Goal: Task Accomplishment & Management: Use online tool/utility

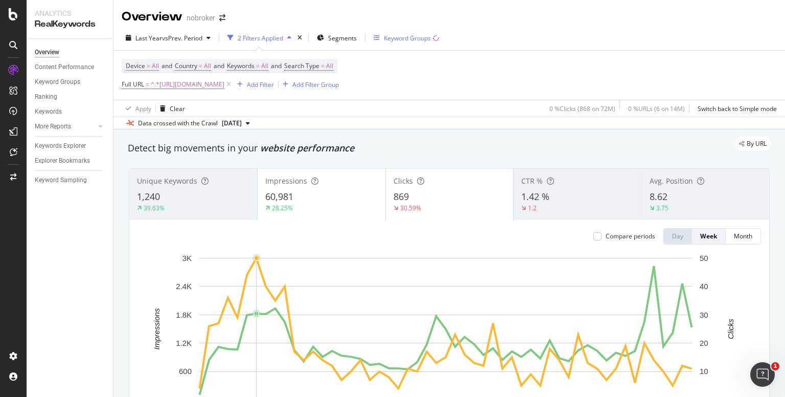
click at [399, 39] on div "Keyword Groups" at bounding box center [407, 38] width 47 height 9
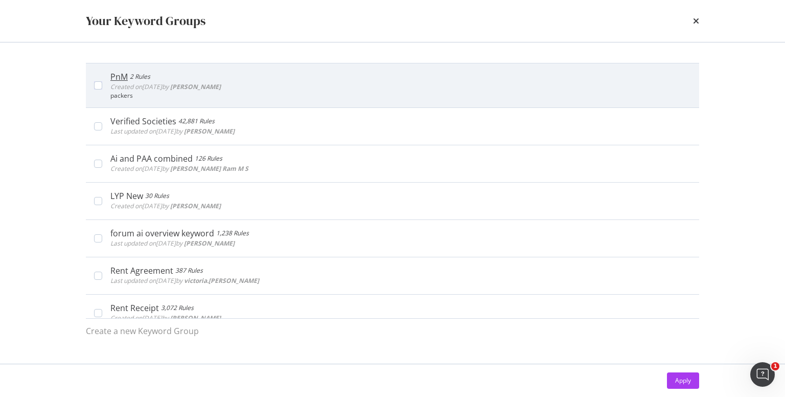
click at [153, 86] on span "Created on [DATE] by [PERSON_NAME]" at bounding box center [165, 86] width 110 height 9
click at [126, 96] on div "packers" at bounding box center [400, 95] width 581 height 7
click at [102, 84] on div "PnM 2 Rules Created on [DATE] by [PERSON_NAME] packers" at bounding box center [396, 86] width 589 height 28
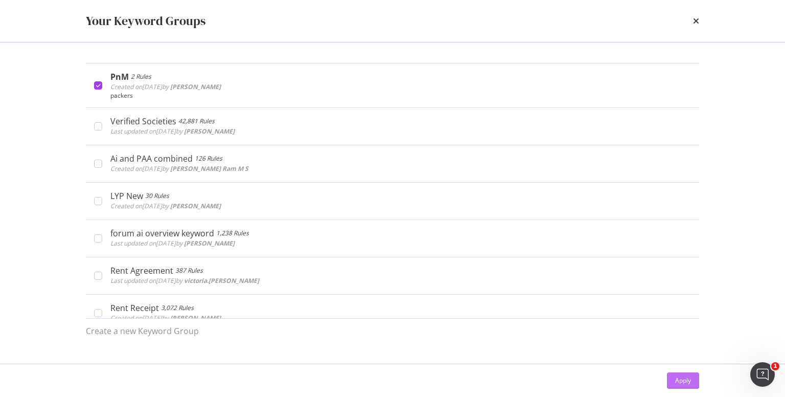
click at [685, 375] on div "Apply" at bounding box center [683, 380] width 16 height 15
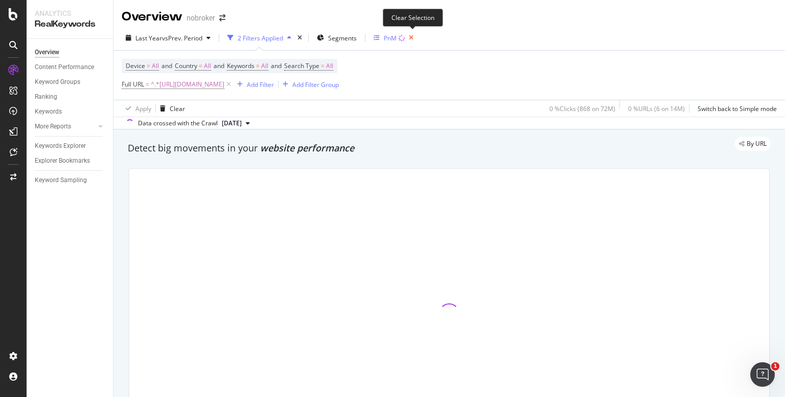
click at [415, 38] on icon "button" at bounding box center [411, 38] width 13 height 14
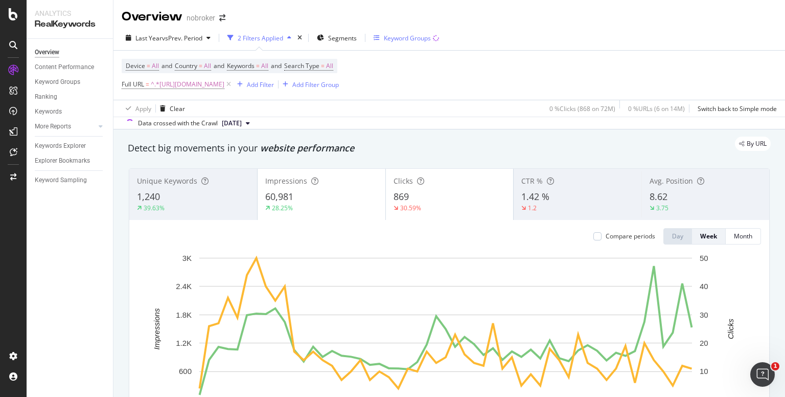
click at [339, 62] on div "Device = All and Country = All and Keywords = All and Search Type = All Full UR…" at bounding box center [230, 75] width 217 height 33
click at [405, 34] on div "Keyword Groups" at bounding box center [407, 38] width 47 height 9
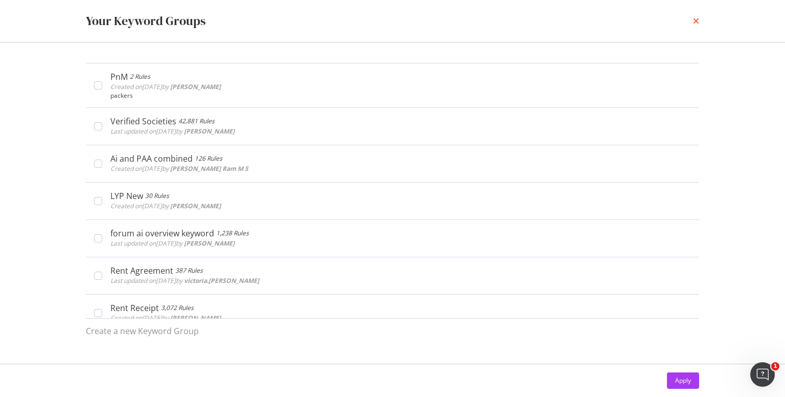
click at [694, 22] on icon "times" at bounding box center [696, 21] width 6 height 8
